Goal: Task Accomplishment & Management: Manage account settings

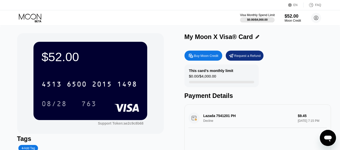
scroll to position [190, 0]
click at [259, 21] on div at bounding box center [257, 19] width 35 height 5
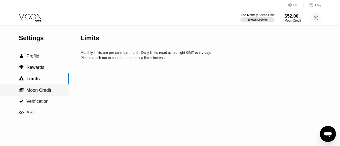
click at [39, 87] on div " Moon Credit" at bounding box center [34, 90] width 69 height 11
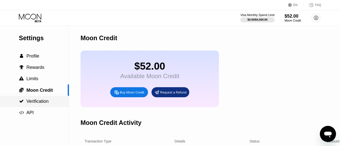
click at [34, 100] on span "Verification" at bounding box center [37, 101] width 22 height 5
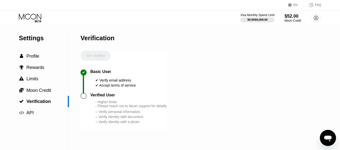
click at [83, 94] on div at bounding box center [84, 96] width 6 height 6
drag, startPoint x: 86, startPoint y: 91, endPoint x: 130, endPoint y: 95, distance: 44.5
click at [130, 95] on div "Get Verified ✔ Basic User ✔ Verify email address ✔ Accept terms of service Veri…" at bounding box center [124, 90] width 86 height 79
drag, startPoint x: 95, startPoint y: 85, endPoint x: 130, endPoint y: 85, distance: 35.2
click at [130, 85] on div "Basic User ✔ Verify email address ✔ Accept terms of service" at bounding box center [113, 78] width 46 height 18
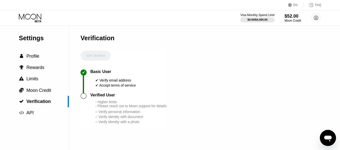
drag, startPoint x: 120, startPoint y: 116, endPoint x: 94, endPoint y: 104, distance: 27.7
click at [94, 104] on div "Verified User - Higher limits - Please reach out to Moon support for details ○ …" at bounding box center [124, 111] width 86 height 36
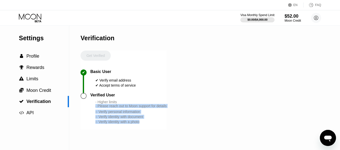
drag, startPoint x: 112, startPoint y: 111, endPoint x: 192, endPoint y: 97, distance: 80.7
click at [156, 125] on div "Verified User - Higher limits - Please reach out to Moon support for details ○ …" at bounding box center [124, 111] width 86 height 36
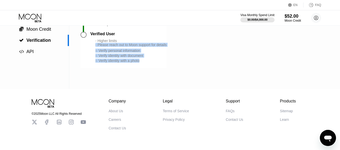
scroll to position [73, 0]
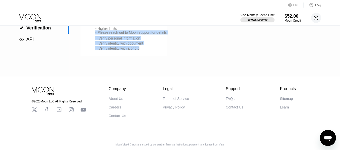
click at [313, 16] on circle at bounding box center [316, 18] width 10 height 10
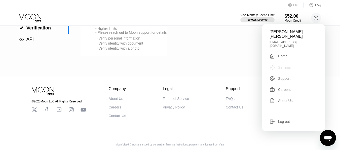
click at [286, 65] on div "Settings" at bounding box center [284, 67] width 13 height 4
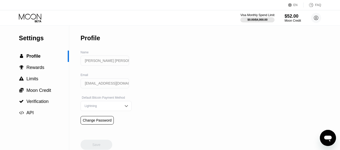
click at [107, 60] on input "[PERSON_NAME] [PERSON_NAME]" at bounding box center [105, 61] width 49 height 10
click at [112, 83] on input "[EMAIL_ADDRESS][DOMAIN_NAME]" at bounding box center [105, 83] width 49 height 10
click at [314, 17] on circle at bounding box center [316, 18] width 10 height 10
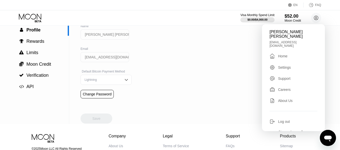
scroll to position [60, 0]
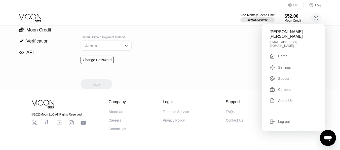
click at [284, 88] on div "Careers" at bounding box center [284, 90] width 13 height 4
